Goal: Communication & Community: Answer question/provide support

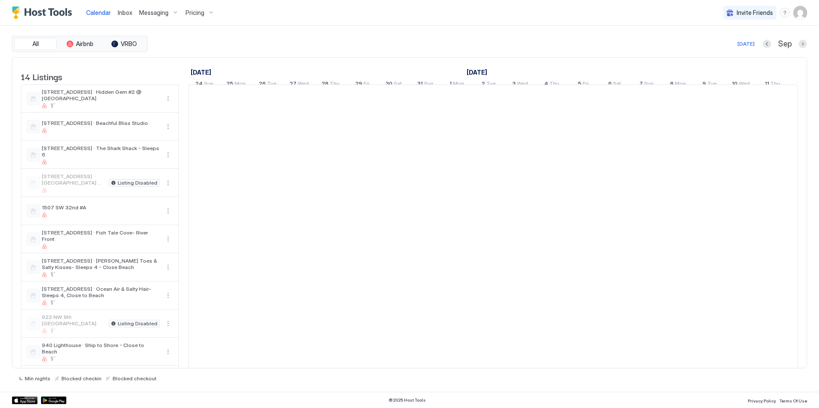
scroll to position [0, 474]
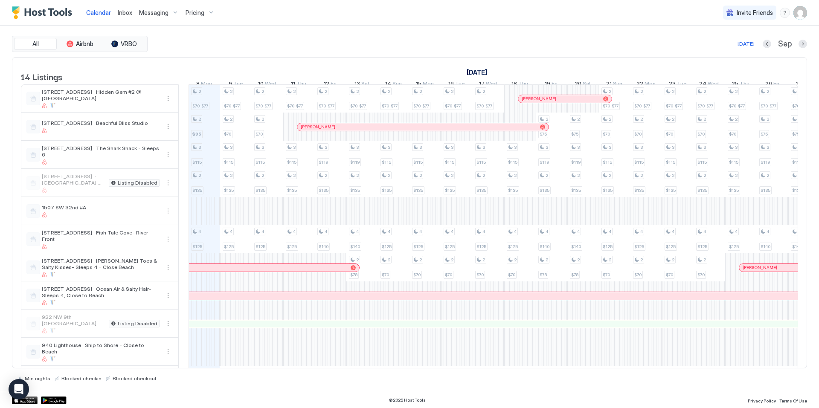
click at [119, 12] on span "Inbox" at bounding box center [125, 12] width 15 height 7
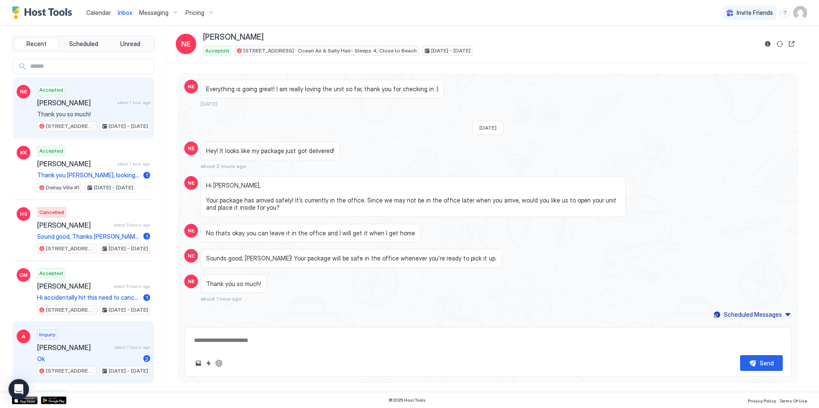
scroll to position [1273, 0]
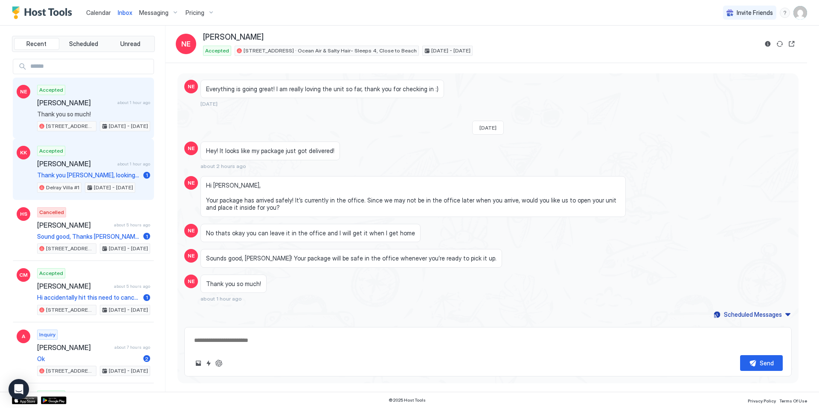
click at [81, 163] on span "[PERSON_NAME]" at bounding box center [75, 164] width 77 height 9
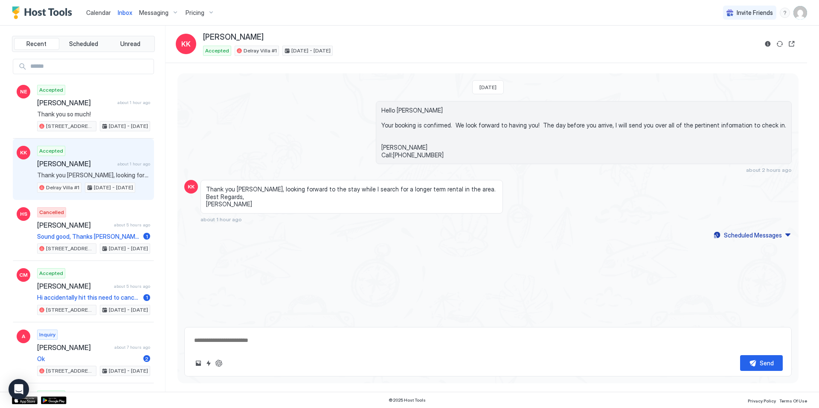
click at [231, 343] on textarea at bounding box center [488, 341] width 590 height 16
click at [54, 163] on span "[PERSON_NAME]" at bounding box center [75, 164] width 77 height 9
click at [48, 167] on span "[PERSON_NAME]" at bounding box center [75, 164] width 77 height 9
type textarea "*"
